Goal: Navigation & Orientation: Go to known website

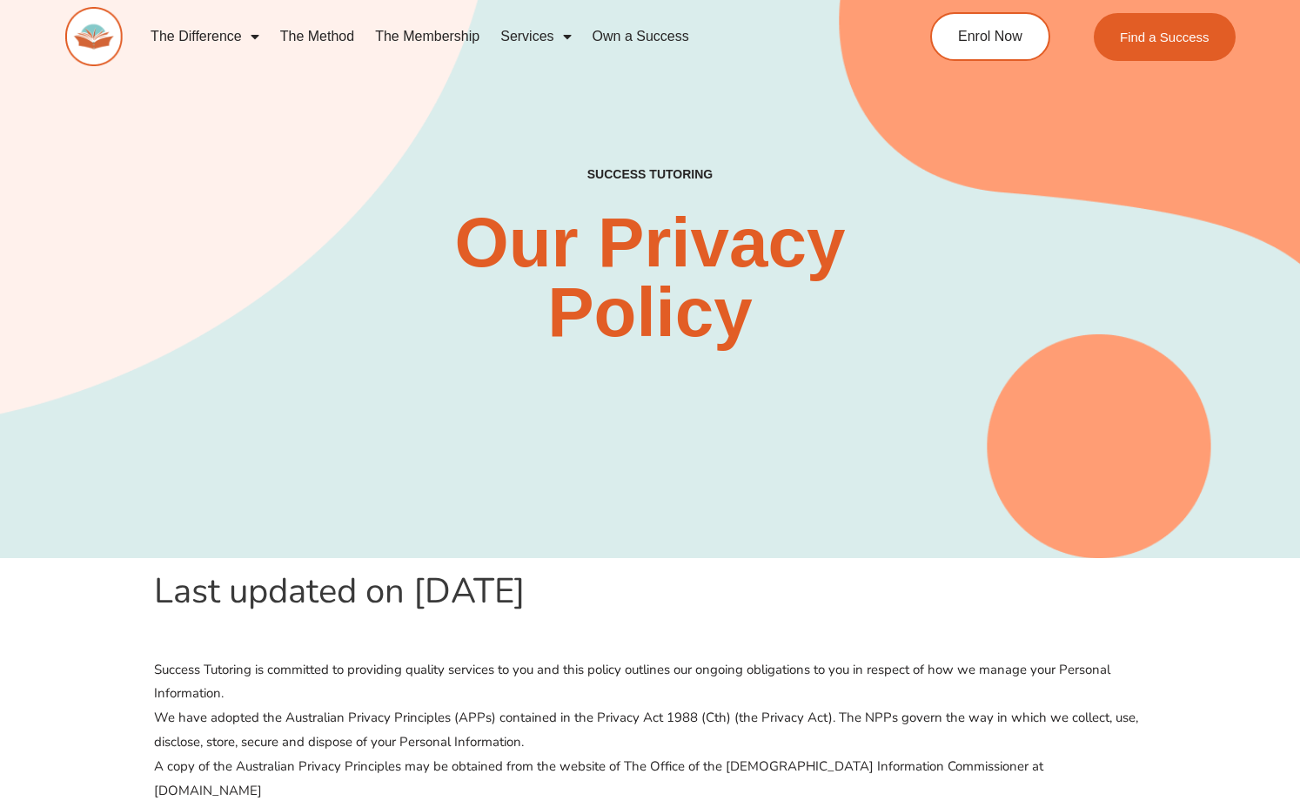
click at [107, 34] on img at bounding box center [93, 36] width 57 height 59
